Goal: Task Accomplishment & Management: Manage account settings

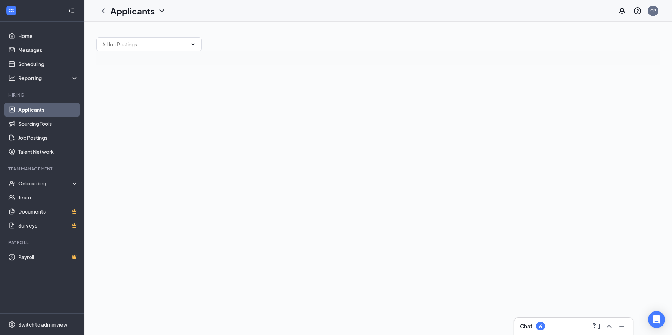
click at [533, 325] on h3 "Chat" at bounding box center [526, 327] width 13 height 8
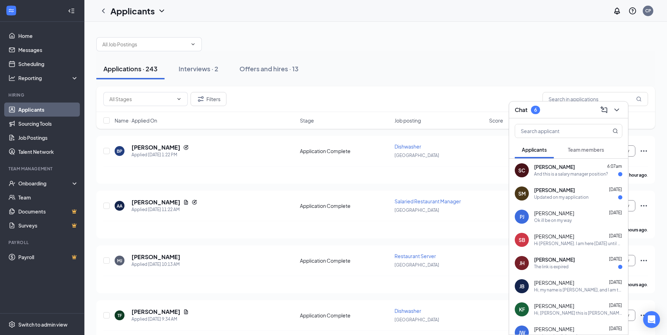
click at [548, 171] on div "[PERSON_NAME] 6:07am And this is a salary manager position?" at bounding box center [578, 171] width 88 height 14
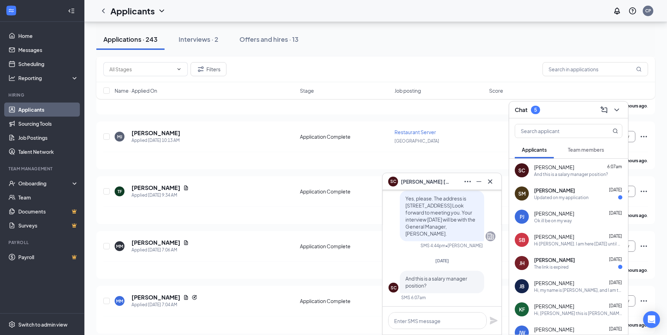
scroll to position [141, 0]
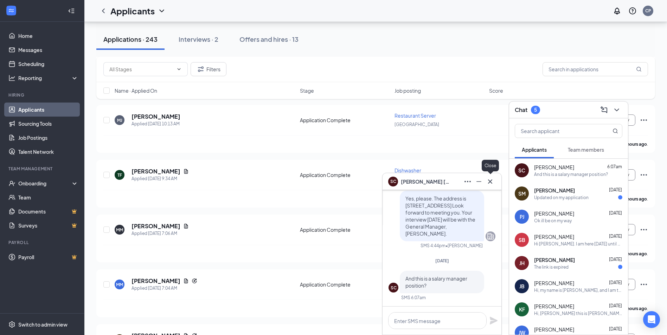
click at [489, 180] on icon "Cross" at bounding box center [490, 182] width 8 height 8
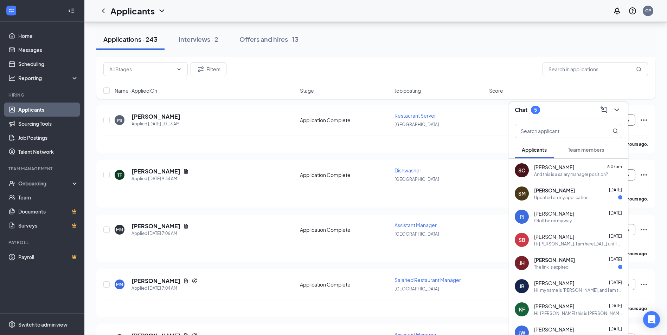
drag, startPoint x: 557, startPoint y: 172, endPoint x: 521, endPoint y: 175, distance: 35.6
click at [521, 175] on div "SC" at bounding box center [522, 171] width 14 height 14
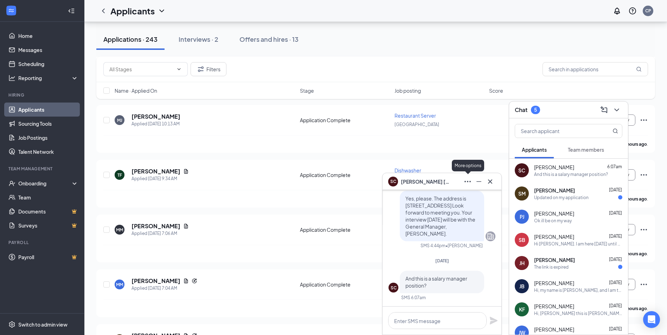
click at [472, 182] on button at bounding box center [467, 181] width 11 height 11
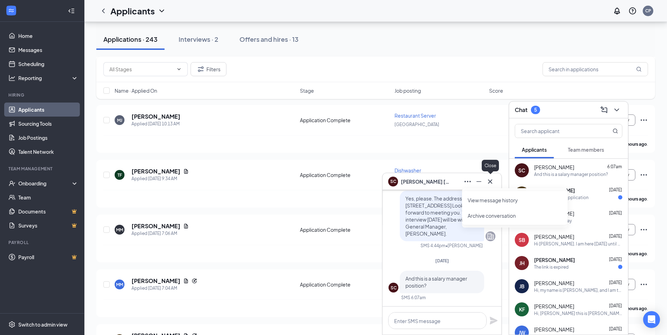
click at [489, 182] on icon "Cross" at bounding box center [490, 181] width 4 height 4
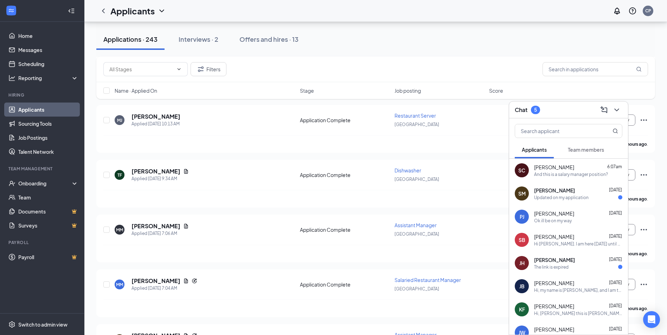
drag, startPoint x: 547, startPoint y: 180, endPoint x: 617, endPoint y: 164, distance: 71.0
click at [617, 164] on div "[PERSON_NAME] 6:07am" at bounding box center [578, 167] width 88 height 7
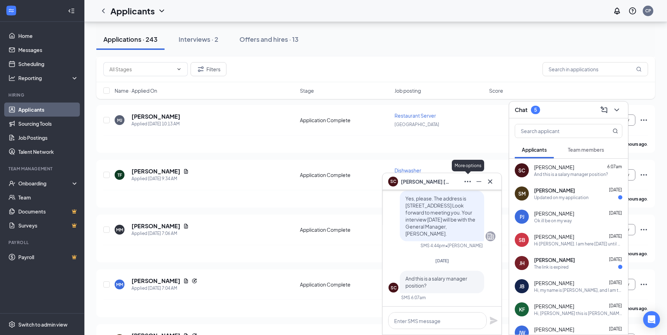
click at [473, 180] on button at bounding box center [467, 181] width 11 height 11
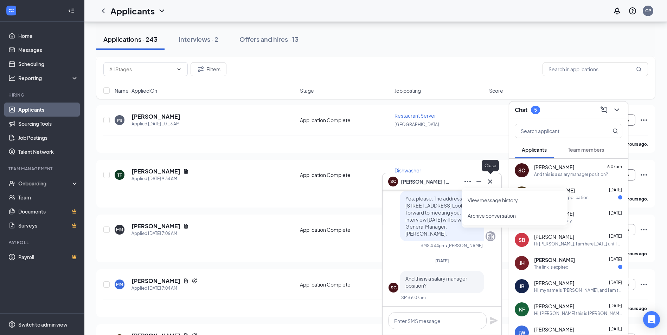
click at [493, 182] on icon "Cross" at bounding box center [490, 182] width 8 height 8
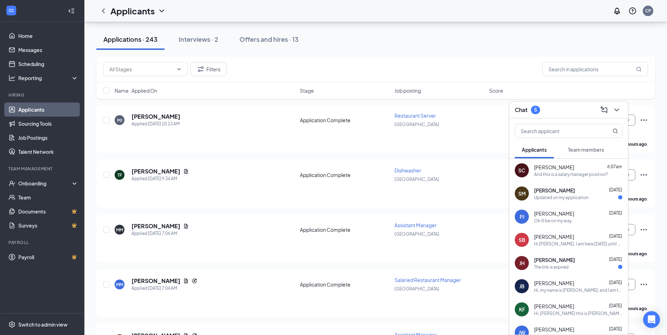
click at [568, 113] on div "Chat 5" at bounding box center [569, 109] width 108 height 11
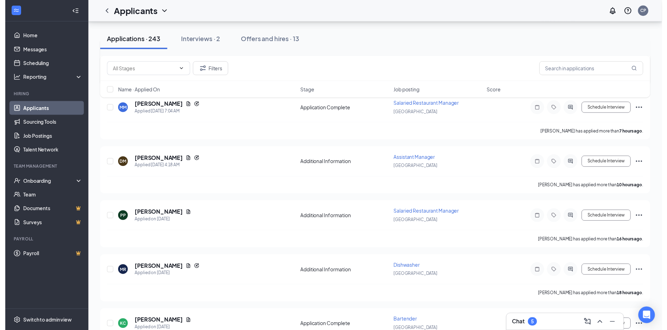
scroll to position [352, 0]
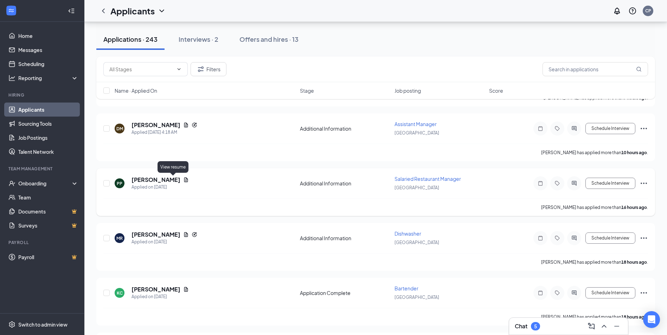
click at [183, 180] on icon "Document" at bounding box center [186, 180] width 6 height 6
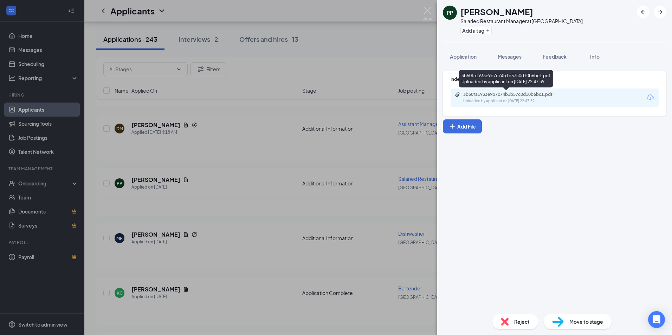
click at [532, 94] on div "3b50fa1933e9b7c74b1b57c0d10b6bc1.pdf" at bounding box center [512, 95] width 98 height 6
click at [200, 96] on div "PP [PERSON_NAME] Salaried Restaurant Manager at [GEOGRAPHIC_DATA] Add a tag App…" at bounding box center [336, 167] width 672 height 335
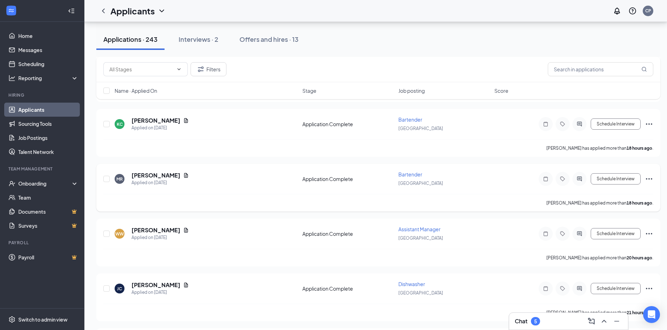
scroll to position [563, 0]
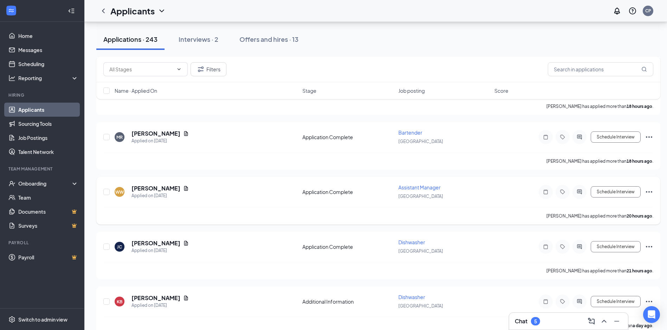
click at [173, 190] on div "[PERSON_NAME]" at bounding box center [160, 189] width 57 height 8
click at [183, 189] on icon "Document" at bounding box center [186, 189] width 6 height 6
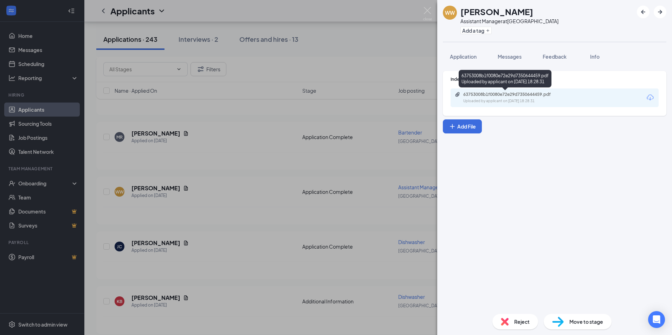
click at [471, 94] on div "63753008b1f0080e72e29d7350644459.pdf" at bounding box center [512, 95] width 98 height 6
drag, startPoint x: 197, startPoint y: 182, endPoint x: 192, endPoint y: 177, distance: 7.5
click at [196, 183] on div "WW [PERSON_NAME] Assistant Manager at [GEOGRAPHIC_DATA] Add a tag Application M…" at bounding box center [336, 167] width 672 height 335
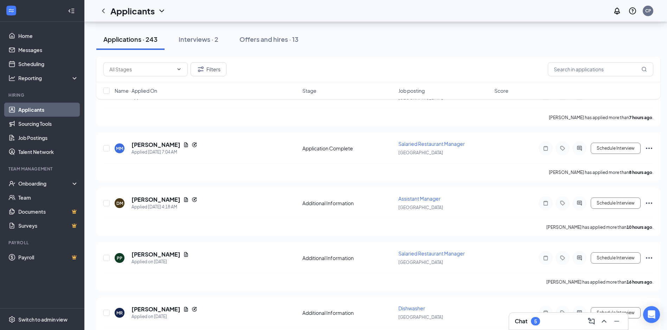
scroll to position [176, 0]
